Goal: Check status: Check status

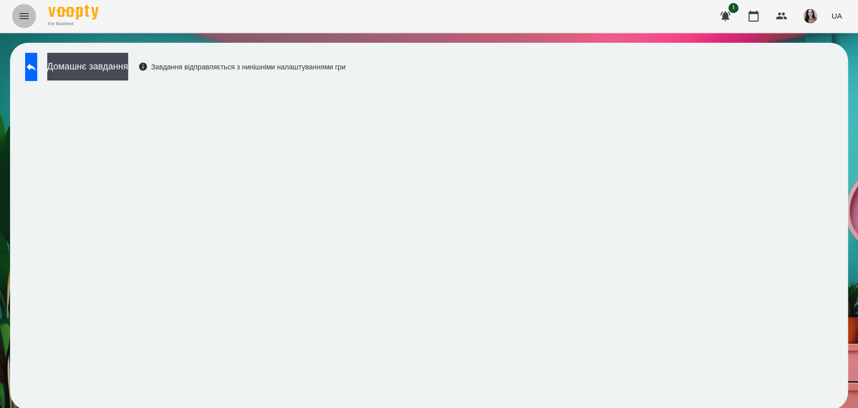
click at [21, 23] on button "Menu" at bounding box center [24, 16] width 24 height 24
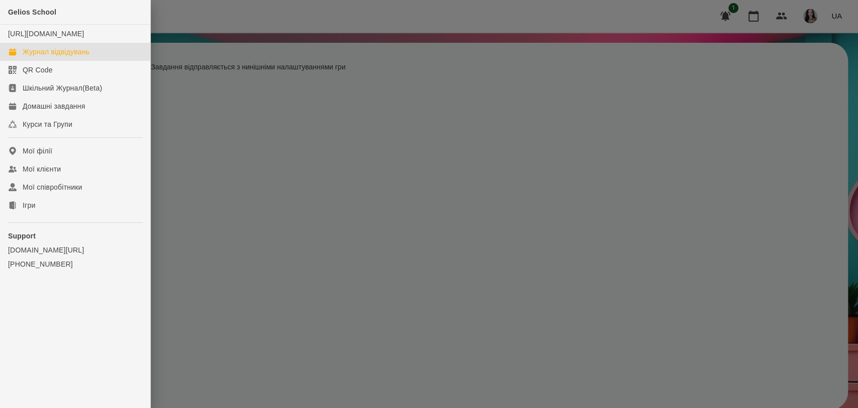
click at [34, 61] on link "Журнал відвідувань" at bounding box center [75, 52] width 150 height 18
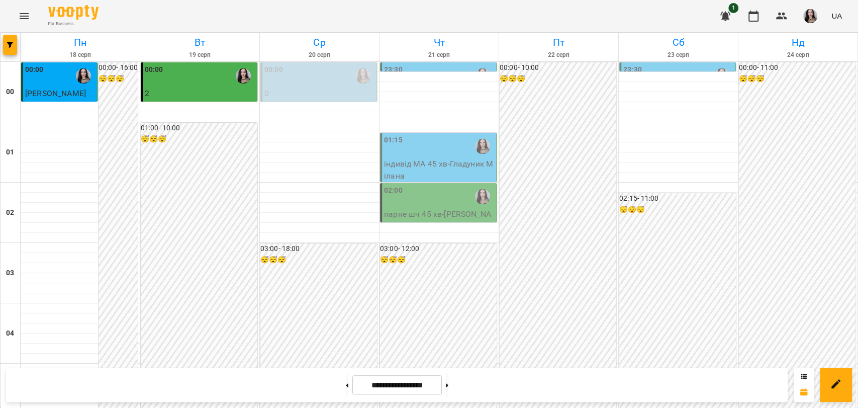
scroll to position [1148, 0]
drag, startPoint x: 857, startPoint y: 406, endPoint x: 857, endPoint y: 347, distance: 59.8
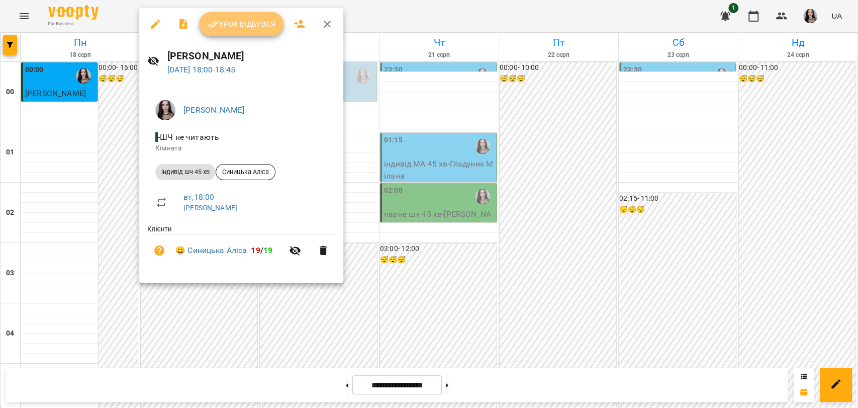
click at [247, 28] on span "Урок відбувся" at bounding box center [241, 24] width 68 height 12
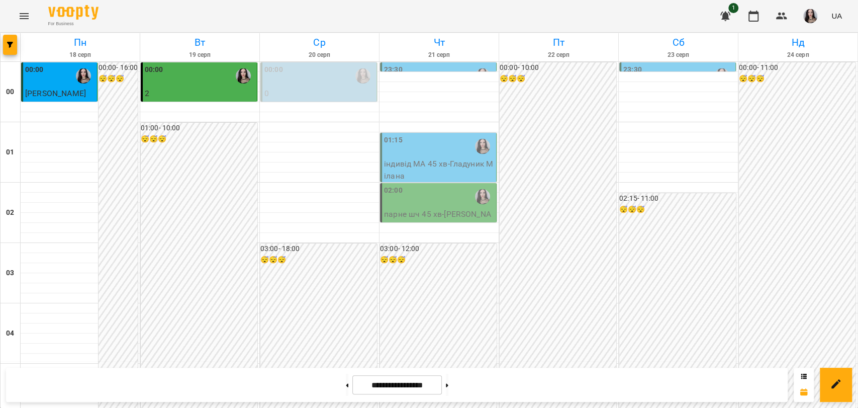
scroll to position [1148, 0]
